Goal: Task Accomplishment & Management: Use online tool/utility

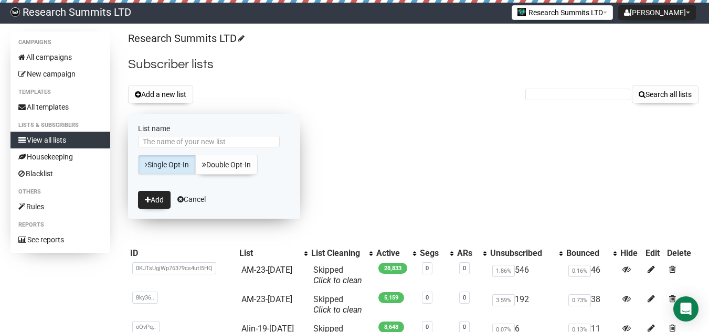
click at [192, 142] on input "List name" at bounding box center [209, 142] width 142 height 12
drag, startPoint x: 168, startPoint y: 140, endPoint x: 160, endPoint y: 139, distance: 9.0
click at [160, 139] on input "Micr-17-Sep" at bounding box center [209, 142] width 142 height 12
type input "Micr-24-Sep"
click at [159, 203] on button "Add" at bounding box center [154, 200] width 33 height 18
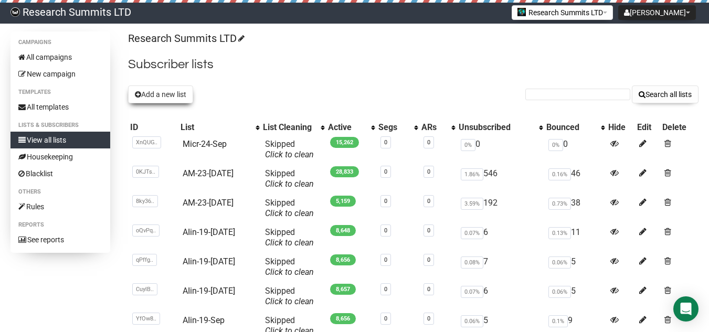
click at [172, 99] on button "Add a new list" at bounding box center [160, 95] width 65 height 18
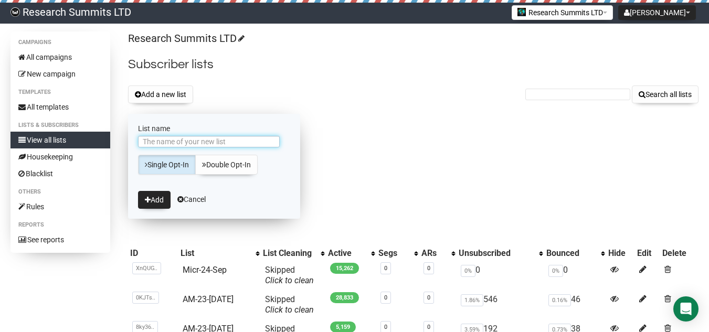
click at [167, 143] on input "List name" at bounding box center [209, 142] width 142 height 12
drag, startPoint x: 165, startPoint y: 141, endPoint x: 158, endPoint y: 140, distance: 7.4
click at [158, 140] on input "Infe-17-Sep" at bounding box center [209, 142] width 142 height 12
type input "Infe-24-Sep"
click at [162, 193] on button "Add" at bounding box center [154, 200] width 33 height 18
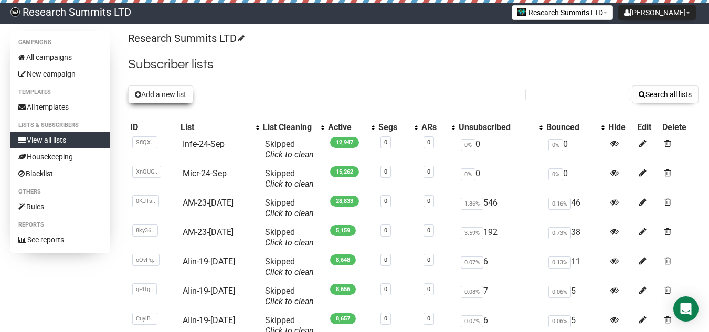
click at [184, 93] on button "Add a new list" at bounding box center [160, 95] width 65 height 18
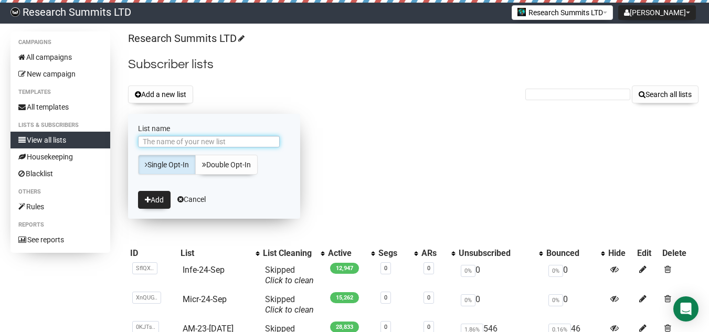
click at [185, 142] on input "List name" at bounding box center [209, 142] width 142 height 12
type input "Neur-24-Sep"
click at [155, 198] on button "Add" at bounding box center [154, 200] width 33 height 18
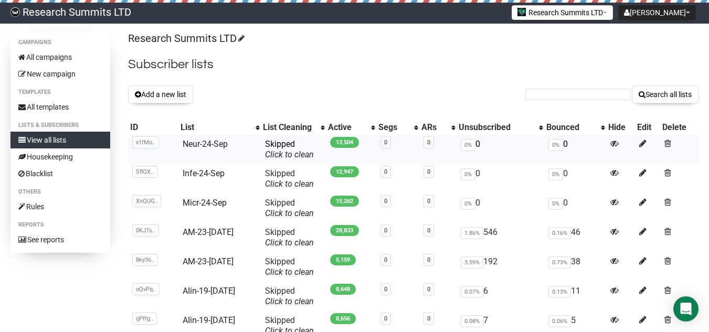
click at [212, 137] on td "Neur-24-Sep" at bounding box center [219, 149] width 82 height 29
click at [224, 141] on link "Neur-24-Sep" at bounding box center [205, 144] width 45 height 10
